Goal: Transaction & Acquisition: Purchase product/service

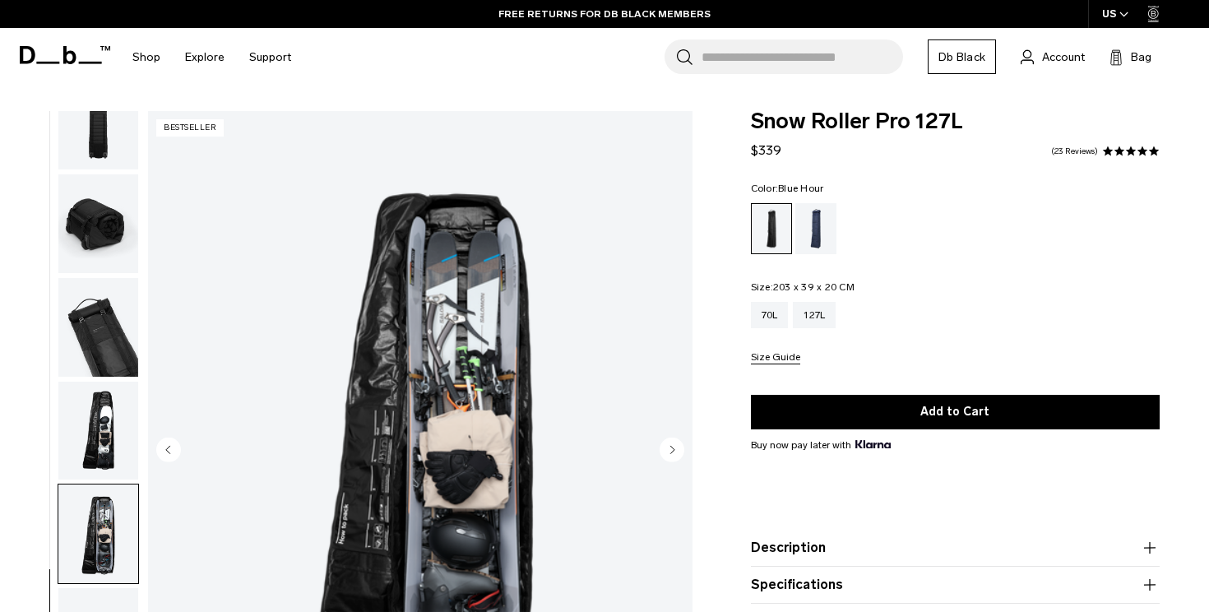
click at [818, 222] on div "Blue Hour" at bounding box center [816, 228] width 42 height 51
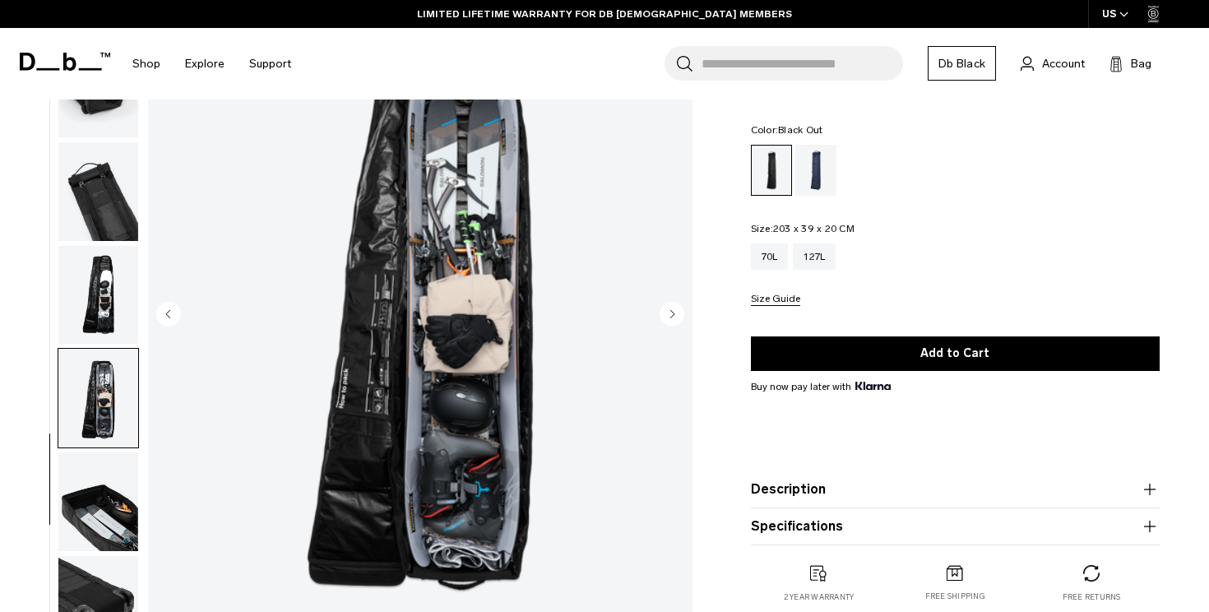
scroll to position [142, 0]
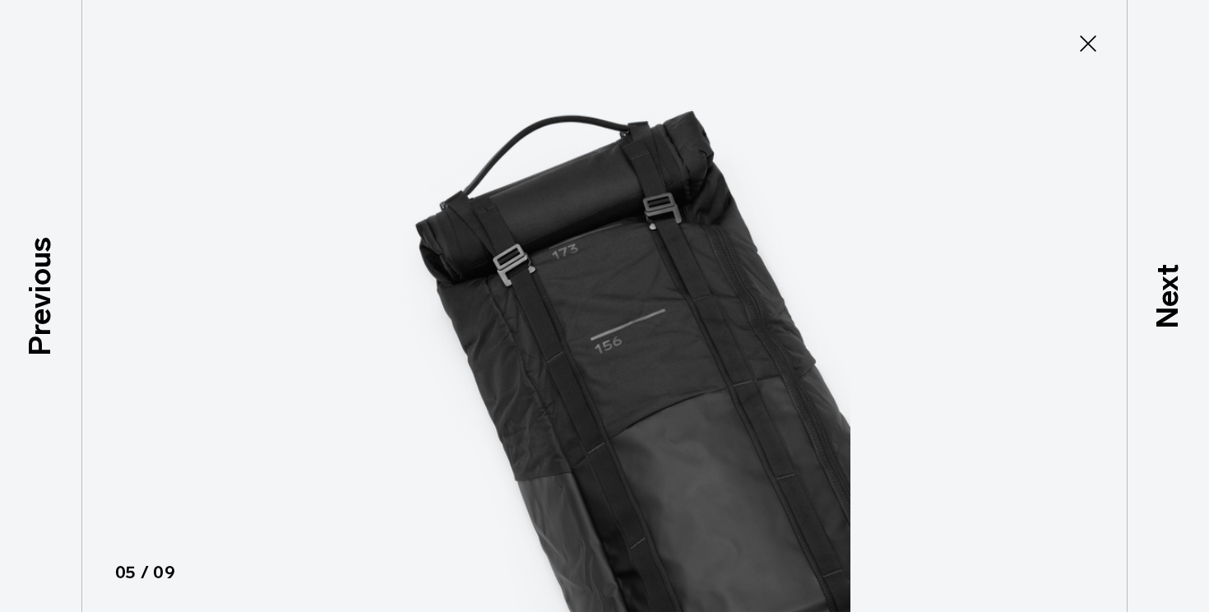
scroll to position [248, 0]
click at [599, 340] on img at bounding box center [604, 306] width 740 height 612
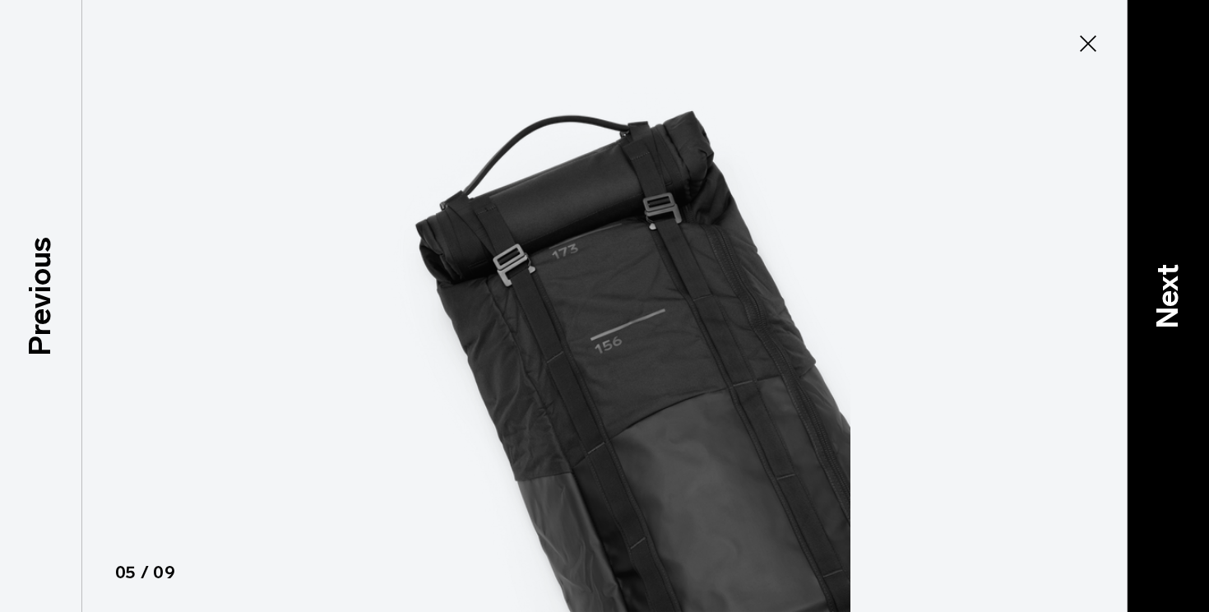
click at [1168, 298] on p "Next" at bounding box center [1167, 295] width 44 height 65
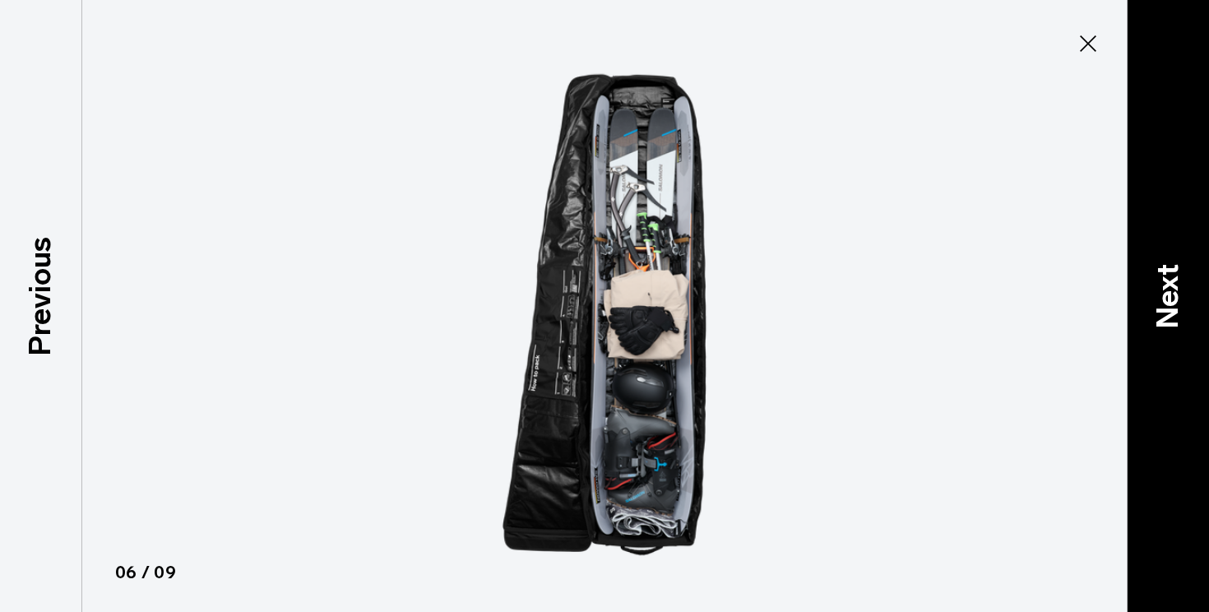
click at [1168, 298] on p "Next" at bounding box center [1167, 295] width 44 height 65
